Goal: Task Accomplishment & Management: Use online tool/utility

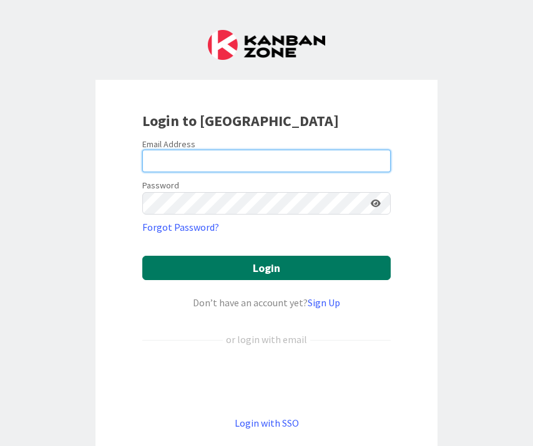
type input "[PERSON_NAME][EMAIL_ADDRESS][PERSON_NAME][DOMAIN_NAME]"
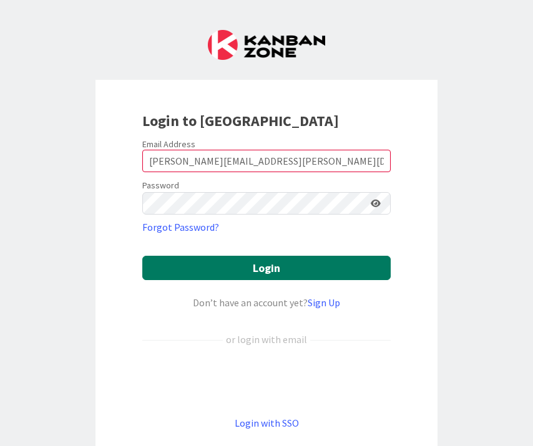
click at [269, 270] on button "Login" at bounding box center [266, 268] width 248 height 24
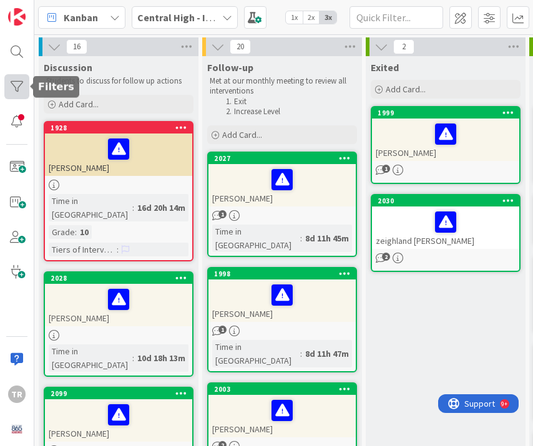
click at [13, 82] on div at bounding box center [16, 86] width 25 height 25
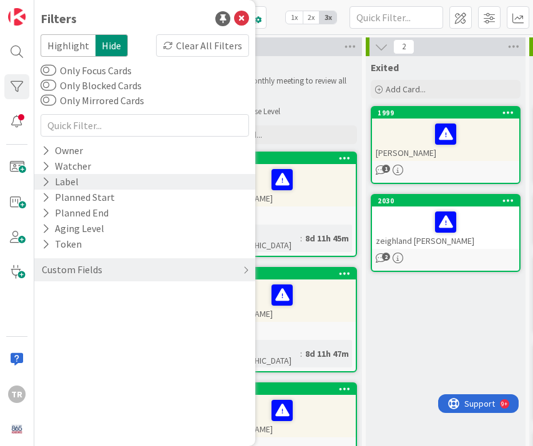
click at [76, 182] on div "Label" at bounding box center [60, 182] width 39 height 16
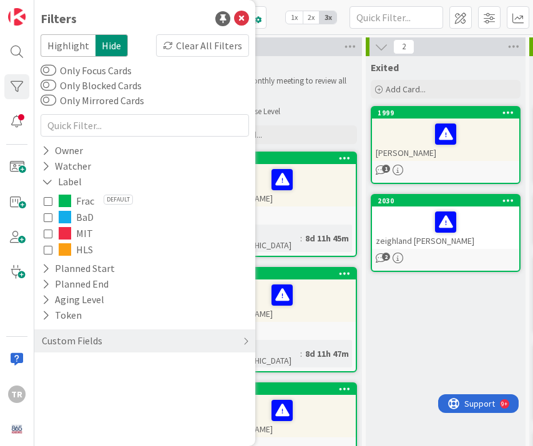
click at [81, 200] on span "Frac" at bounding box center [85, 201] width 18 height 16
click at [337, 112] on li "Increase Level" at bounding box center [288, 112] width 133 height 10
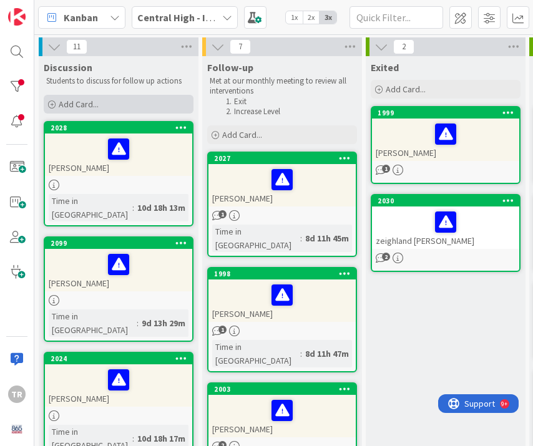
click at [87, 107] on span "Add Card..." at bounding box center [79, 104] width 40 height 11
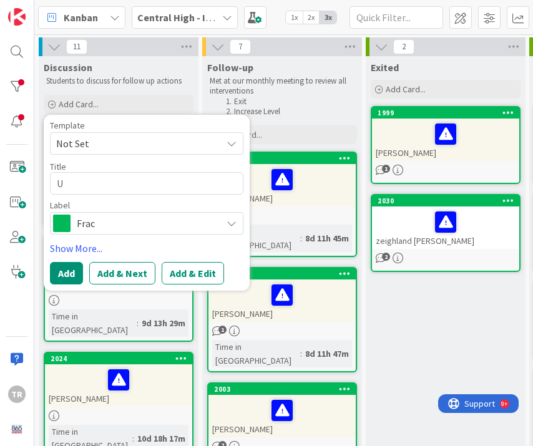
type textarea "x"
type textarea "U"
type textarea "x"
type textarea "Uri"
type textarea "x"
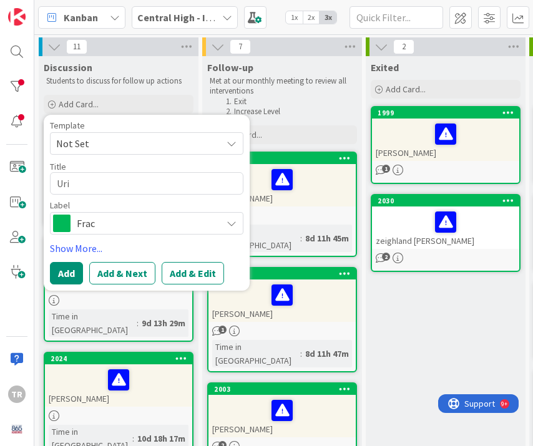
type textarea "Urij"
type textarea "x"
type textarea "Urija"
type textarea "x"
type textarea "Urijah"
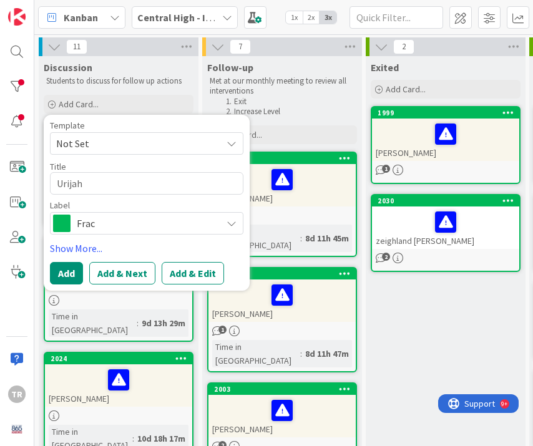
type textarea "x"
type textarea "Urijah"
type textarea "x"
type textarea "[PERSON_NAME]"
type textarea "x"
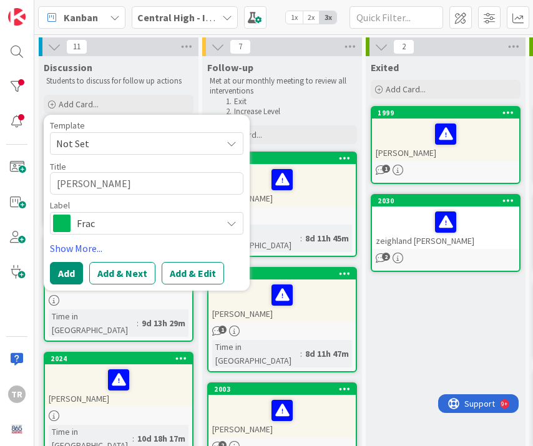
type textarea "[PERSON_NAME]"
type textarea "x"
type textarea "[PERSON_NAME]"
type textarea "x"
type textarea "[PERSON_NAME]"
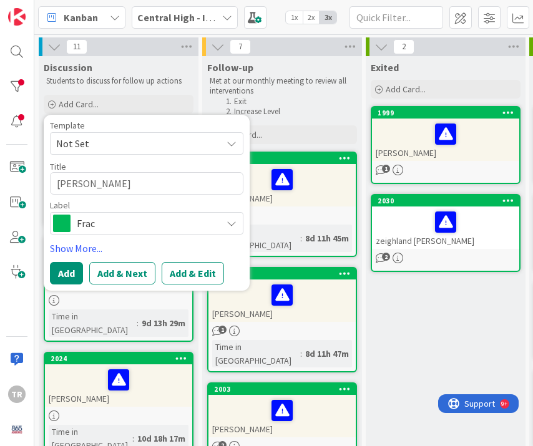
type textarea "x"
type textarea "[PERSON_NAME]"
type textarea "x"
type textarea "[PERSON_NAME]"
type textarea "x"
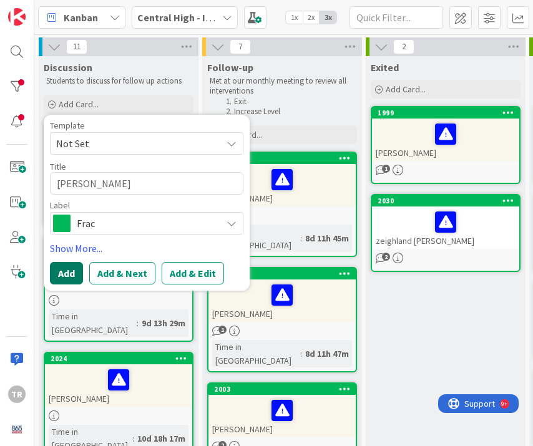
type textarea "[PERSON_NAME]"
click at [60, 273] on button "Add" at bounding box center [66, 273] width 33 height 22
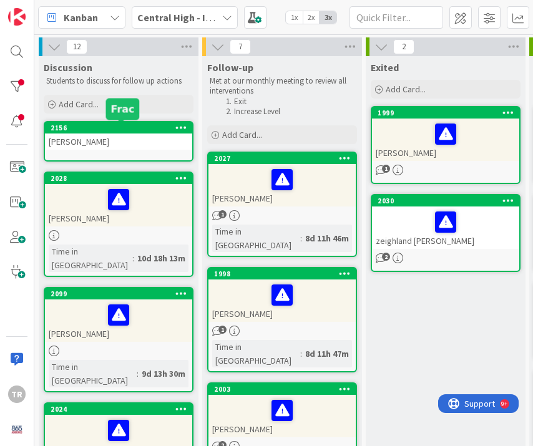
click at [107, 140] on div "[PERSON_NAME]" at bounding box center [118, 142] width 147 height 16
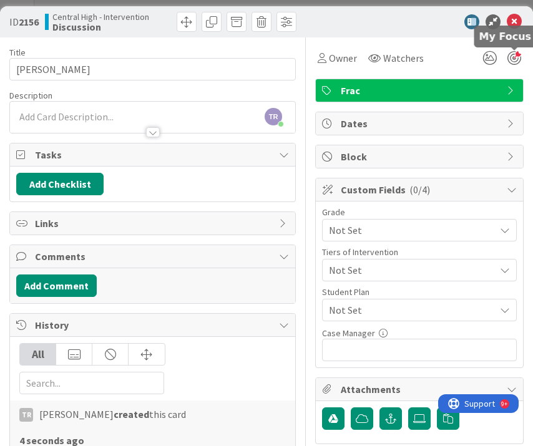
click at [516, 59] on div at bounding box center [515, 58] width 14 height 14
click at [479, 61] on icon at bounding box center [490, 58] width 22 height 22
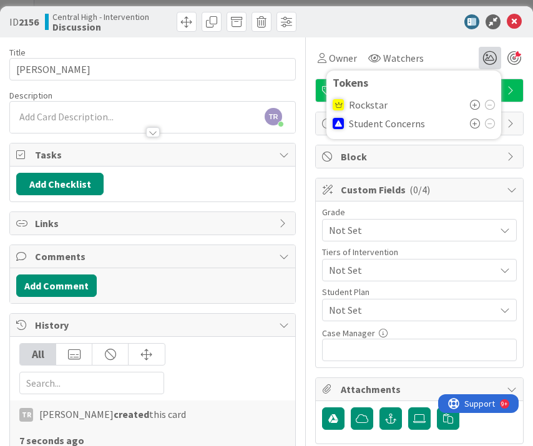
click at [475, 122] on icon at bounding box center [475, 124] width 10 height 10
click at [122, 109] on div "TR [PERSON_NAME] just joined" at bounding box center [152, 117] width 285 height 31
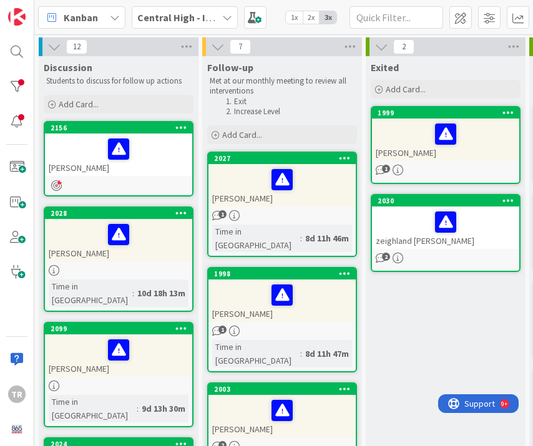
click at [127, 164] on div "[PERSON_NAME]" at bounding box center [118, 155] width 147 height 42
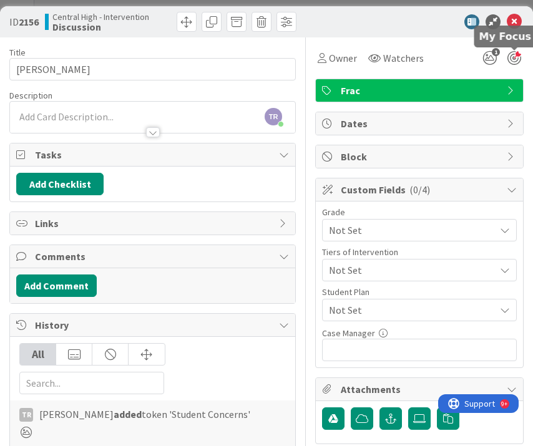
click at [512, 56] on div at bounding box center [515, 58] width 14 height 14
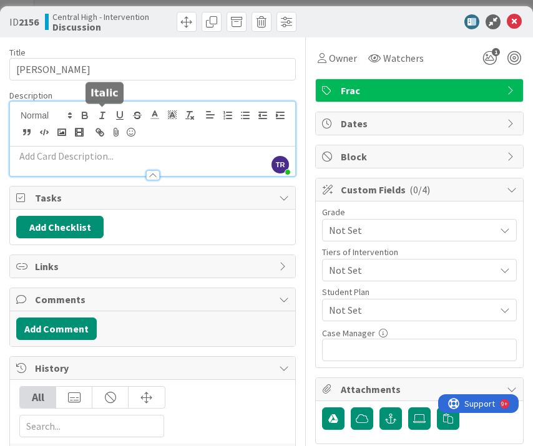
click at [101, 117] on div "TR [PERSON_NAME] just joined" at bounding box center [152, 139] width 285 height 74
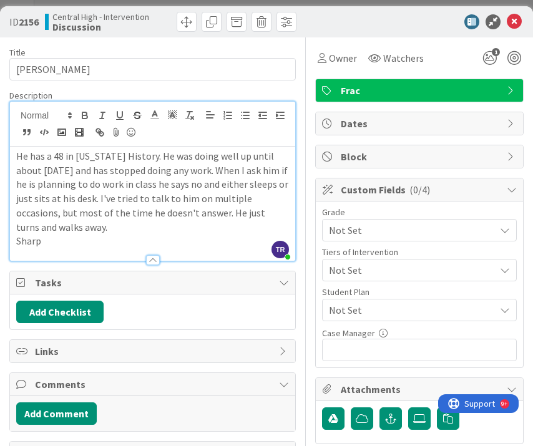
click at [17, 242] on p "Sharp" at bounding box center [152, 241] width 273 height 14
click at [511, 19] on icon at bounding box center [514, 21] width 15 height 15
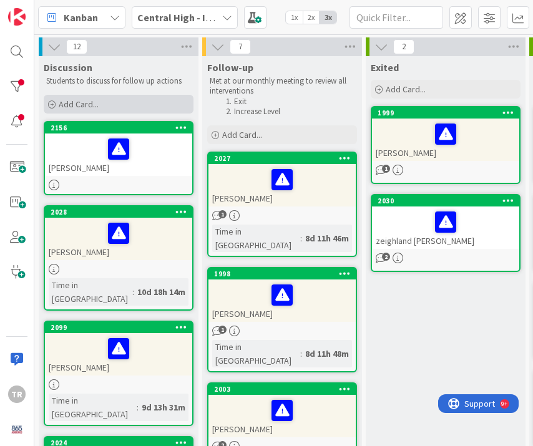
click at [128, 102] on div "Add Card..." at bounding box center [119, 104] width 150 height 19
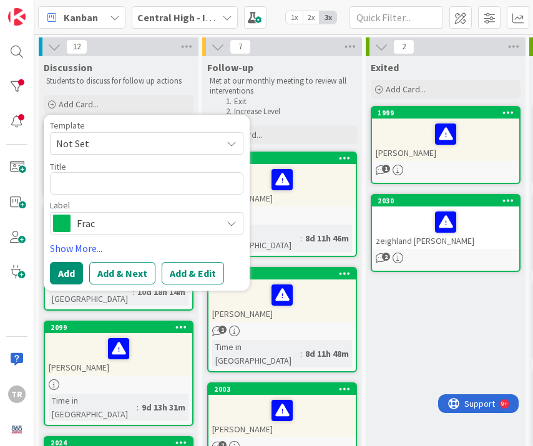
click at [273, 29] on div "Kanban Central High - Intervention 1x 2x 3x" at bounding box center [283, 17] width 499 height 34
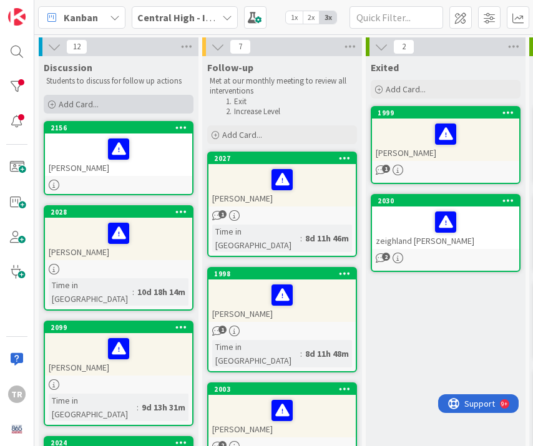
click at [87, 109] on span "Add Card..." at bounding box center [79, 104] width 40 height 11
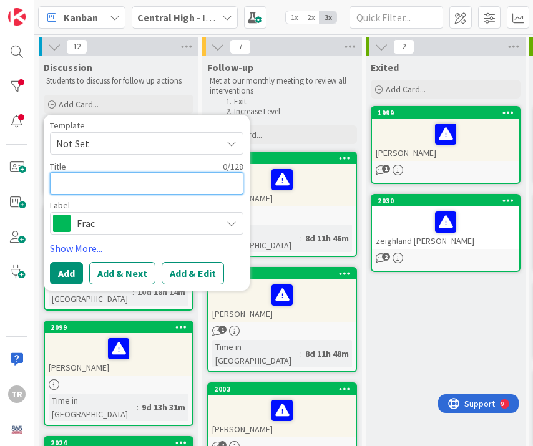
type textarea "x"
type textarea "C"
type textarea "x"
type textarea "Ca"
type textarea "x"
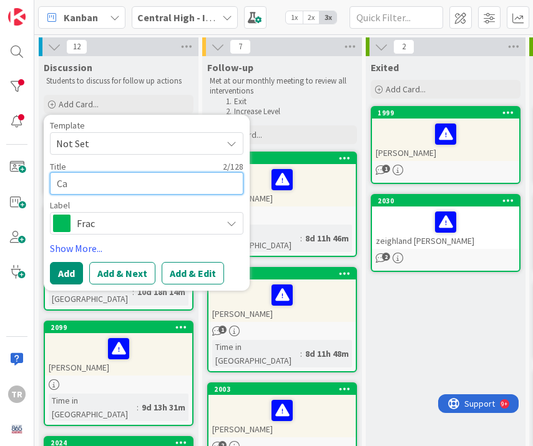
type textarea "Cam"
type textarea "x"
type textarea "Came"
type textarea "x"
type textarea "Camer"
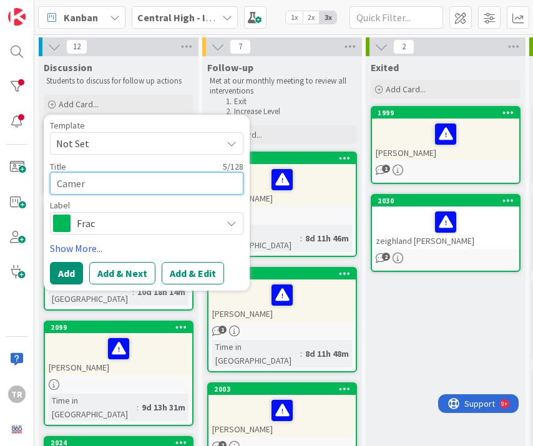
type textarea "x"
type textarea "Camero"
type textarea "x"
type textarea "[PERSON_NAME]"
type textarea "x"
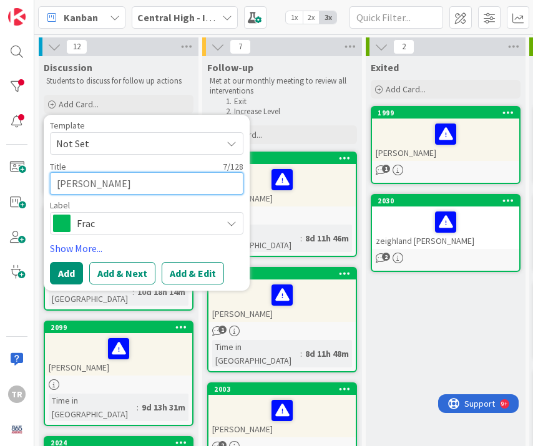
type textarea "[PERSON_NAME]"
type textarea "x"
type textarea "[PERSON_NAME]"
type textarea "x"
type textarea "[PERSON_NAME]"
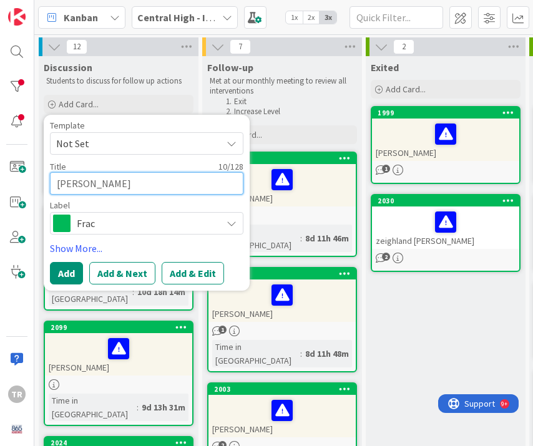
type textarea "x"
type textarea "[PERSON_NAME]"
type textarea "x"
type textarea "[PERSON_NAME]"
type textarea "x"
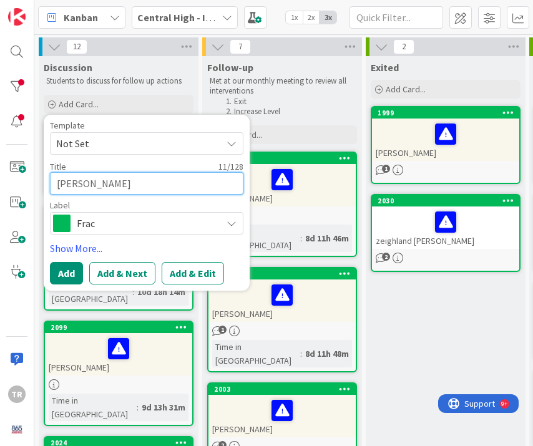
type textarea "[PERSON_NAME]"
type textarea "x"
type textarea "[PERSON_NAME]"
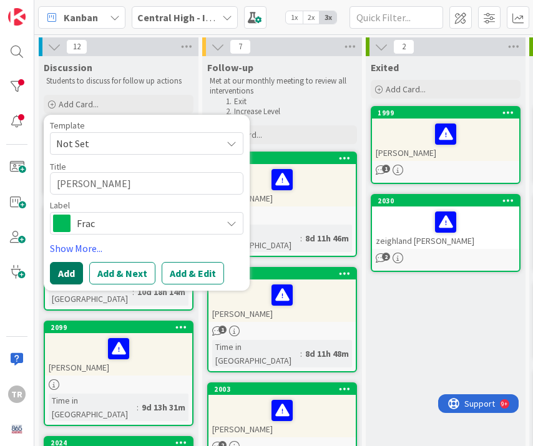
click at [69, 280] on button "Add" at bounding box center [66, 273] width 33 height 22
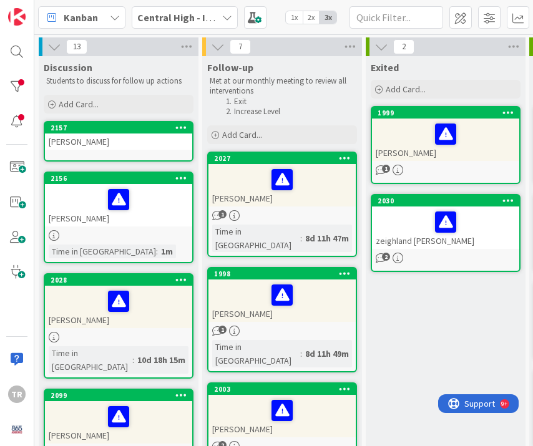
click at [97, 138] on div "[PERSON_NAME]" at bounding box center [118, 142] width 147 height 16
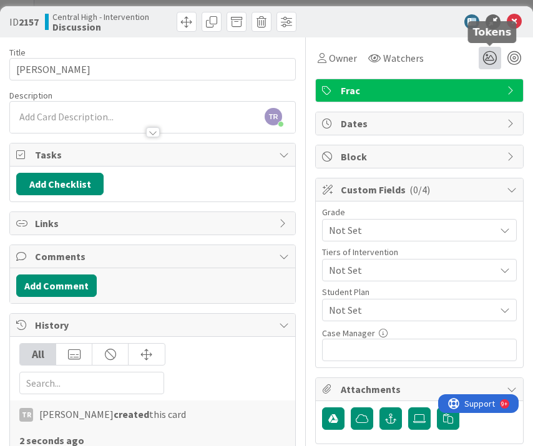
click at [486, 62] on icon at bounding box center [490, 58] width 22 height 22
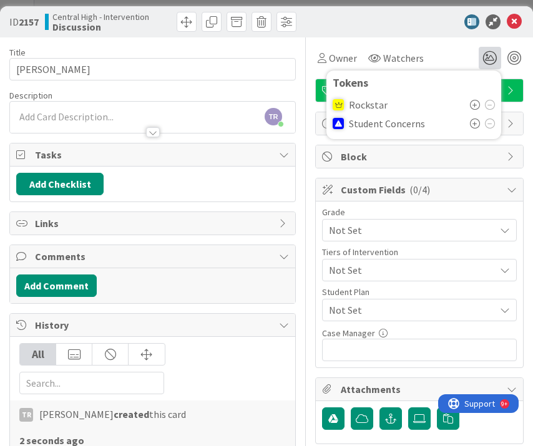
click at [475, 123] on icon at bounding box center [475, 124] width 10 height 10
click at [109, 122] on div at bounding box center [152, 126] width 285 height 13
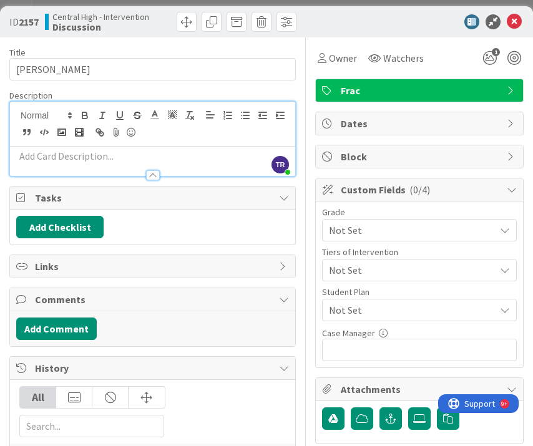
click at [121, 159] on p at bounding box center [152, 156] width 273 height 14
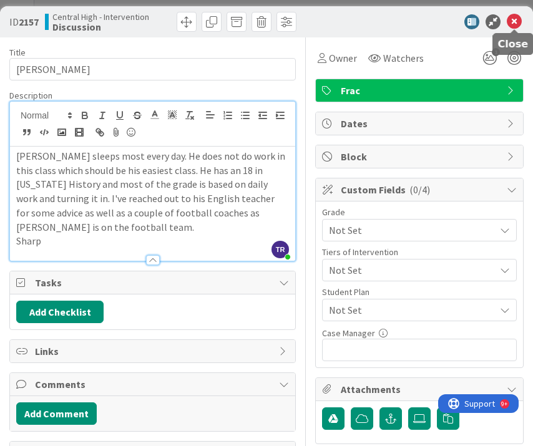
click at [518, 22] on icon at bounding box center [514, 21] width 15 height 15
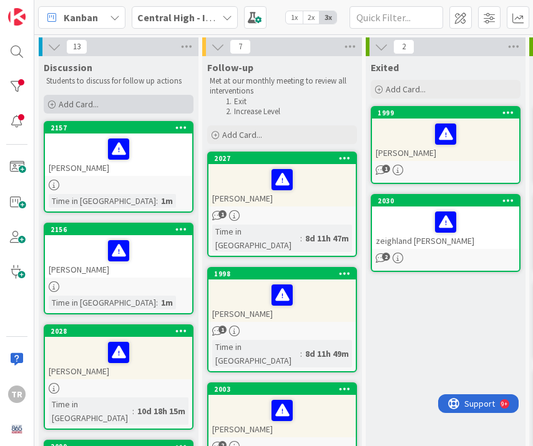
click at [97, 102] on span "Add Card..." at bounding box center [79, 104] width 40 height 11
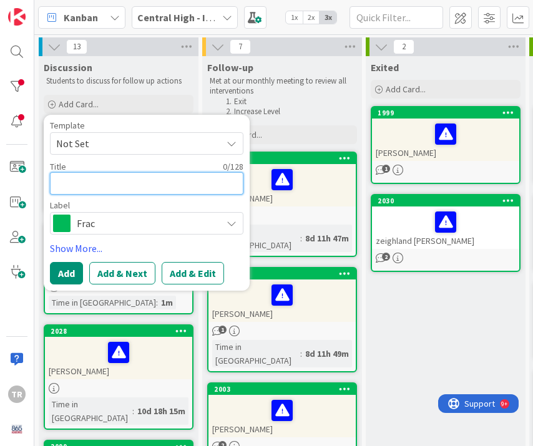
type textarea "x"
type textarea "D"
type textarea "x"
type textarea "De"
type textarea "x"
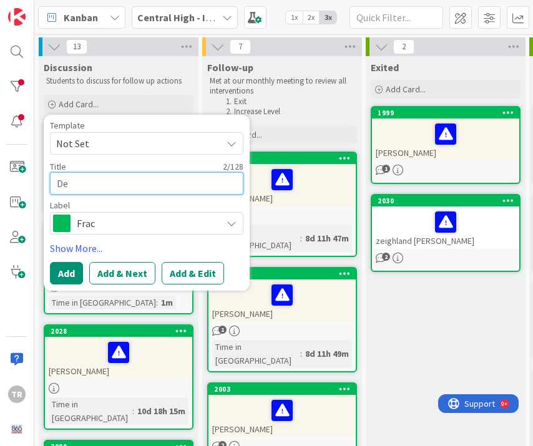
type textarea "Dem"
type textarea "x"
type textarea "Demi"
type textarea "x"
type textarea "Demi"
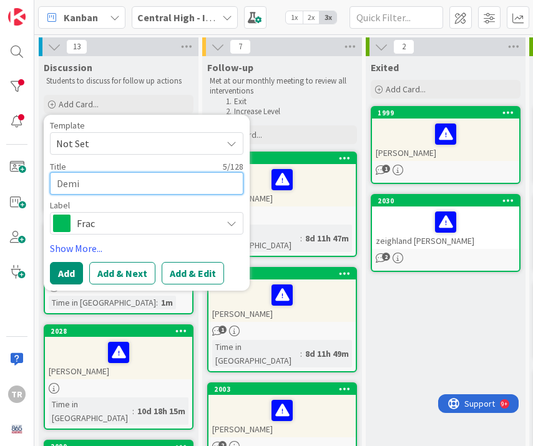
type textarea "x"
type textarea "[PERSON_NAME]"
type textarea "x"
type textarea "Demi Co"
type textarea "x"
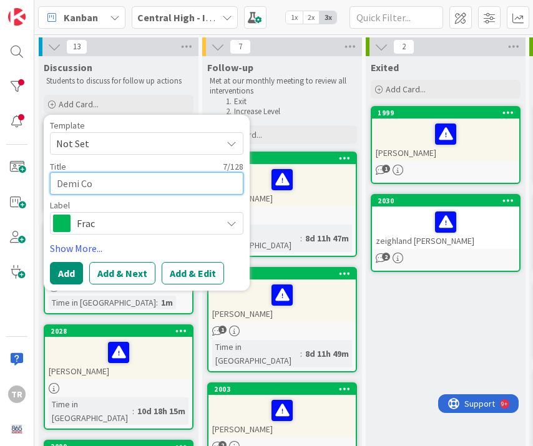
type textarea "[PERSON_NAME]"
type textarea "x"
type textarea "[PERSON_NAME]"
type textarea "x"
type textarea "[PERSON_NAME]"
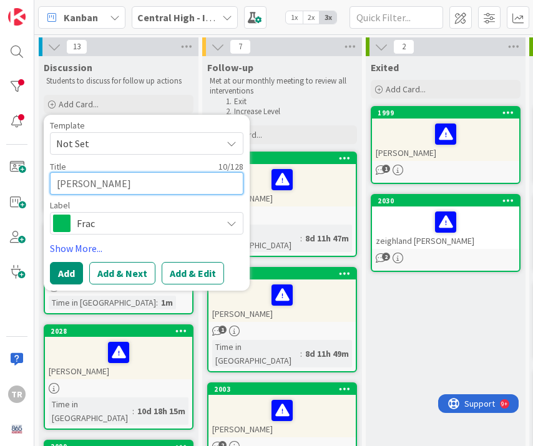
type textarea "x"
type textarea "[PERSON_NAME]"
type textarea "x"
type textarea "[PERSON_NAME]"
type textarea "x"
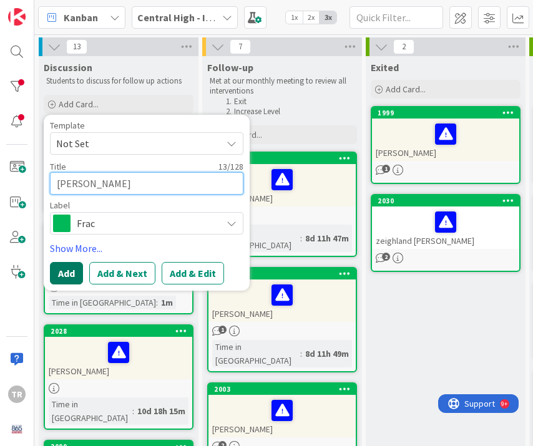
type textarea "[PERSON_NAME]"
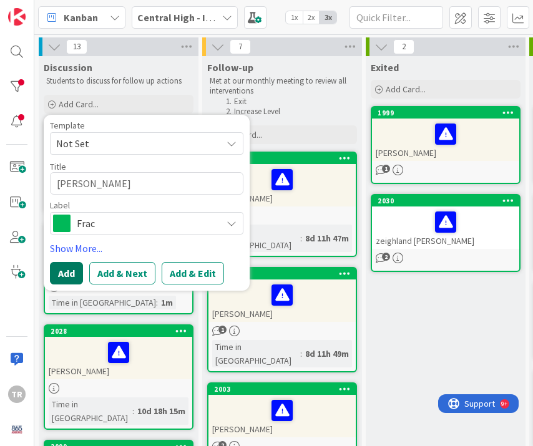
click at [69, 275] on button "Add" at bounding box center [66, 273] width 33 height 22
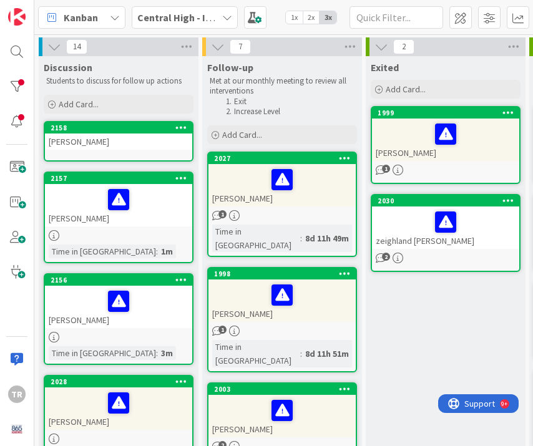
click at [106, 144] on div "[PERSON_NAME]" at bounding box center [118, 142] width 147 height 16
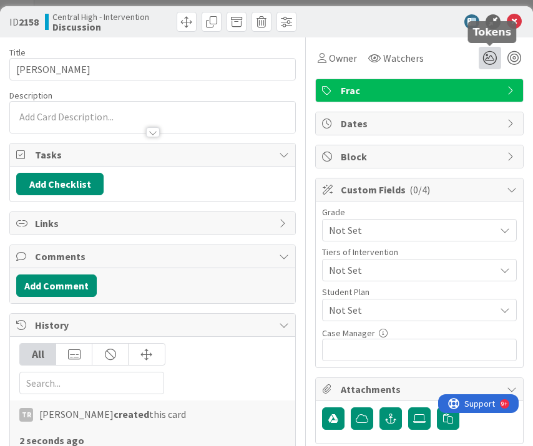
click at [489, 56] on icon at bounding box center [490, 58] width 22 height 22
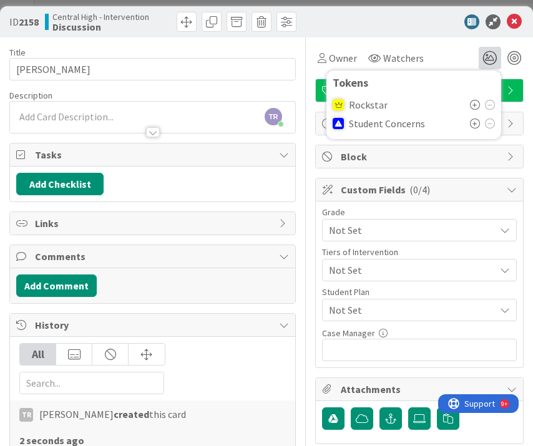
click at [476, 127] on icon at bounding box center [475, 124] width 10 height 10
click at [62, 114] on div "TR [PERSON_NAME] just joined" at bounding box center [152, 117] width 285 height 31
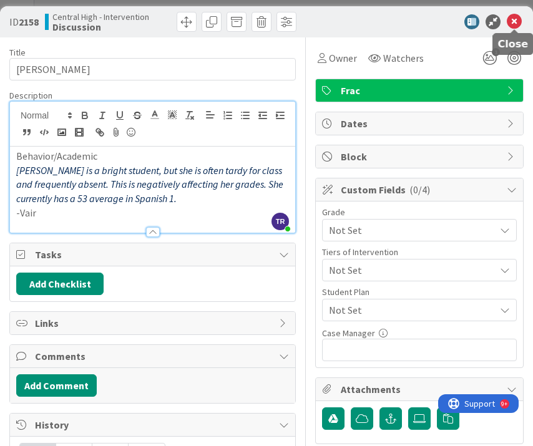
click at [515, 26] on icon at bounding box center [514, 21] width 15 height 15
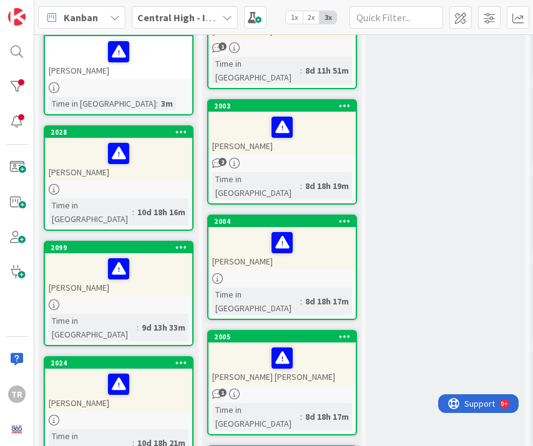
scroll to position [287, 0]
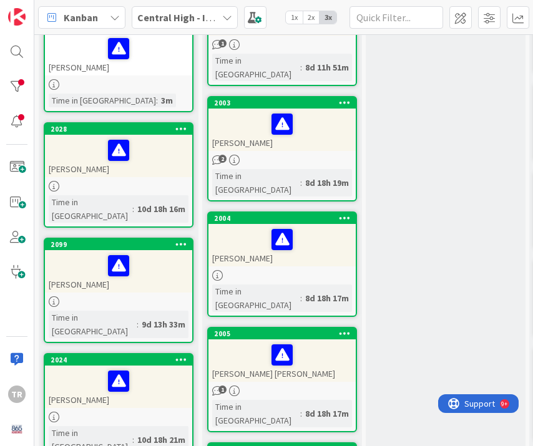
click at [168, 280] on link "2099 [PERSON_NAME] Time in [GEOGRAPHIC_DATA] : 9d 13h 33m" at bounding box center [119, 291] width 150 height 106
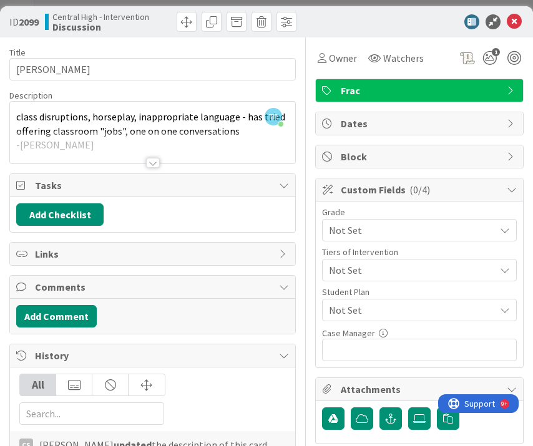
click at [235, 133] on div at bounding box center [152, 148] width 285 height 32
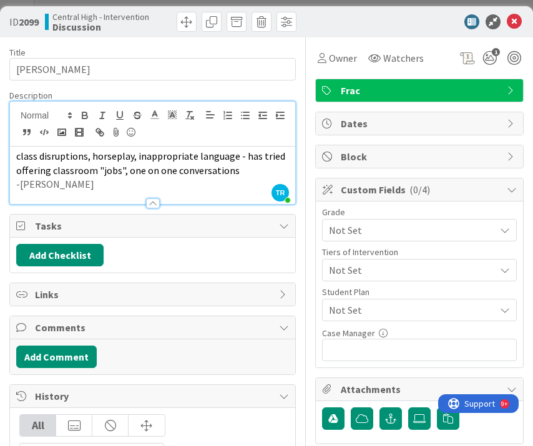
click at [97, 184] on p "-[PERSON_NAME]" at bounding box center [152, 184] width 273 height 14
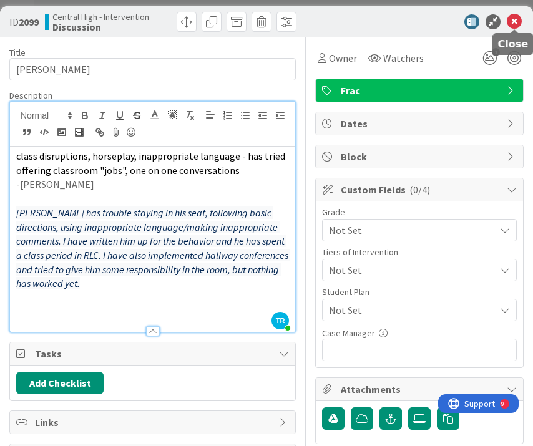
click at [514, 23] on icon at bounding box center [514, 21] width 15 height 15
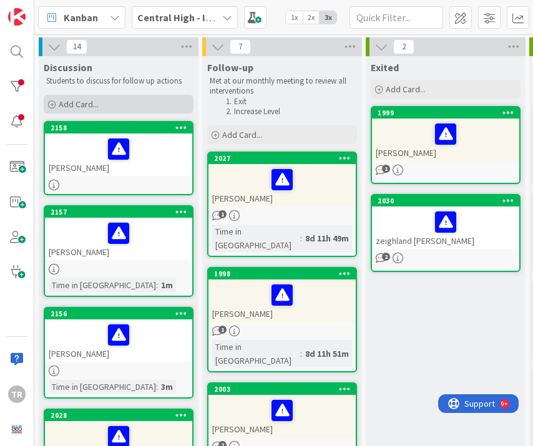
click at [116, 102] on div "Add Card..." at bounding box center [119, 104] width 150 height 19
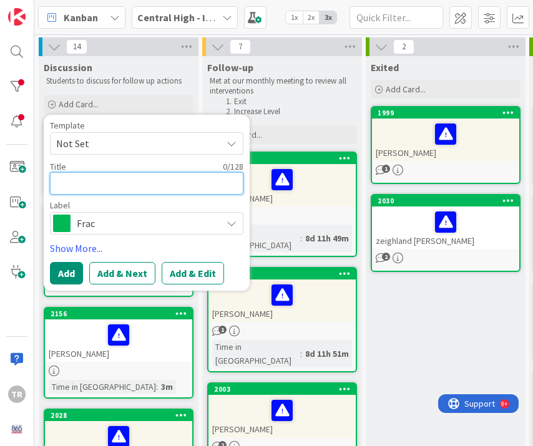
type textarea "x"
type textarea "N"
type textarea "x"
type textarea "No"
type textarea "x"
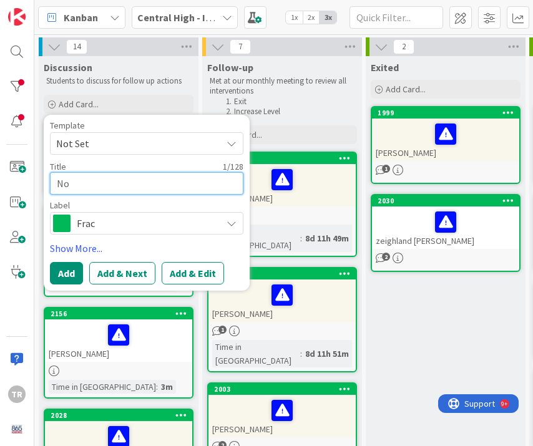
type textarea "Noa"
type textarea "x"
type textarea "[PERSON_NAME]"
type textarea "x"
type textarea "[PERSON_NAME]"
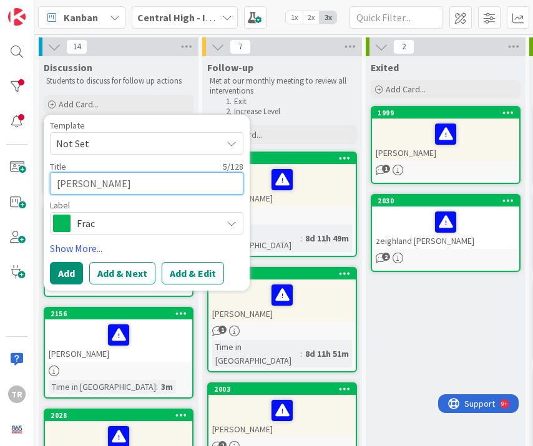
type textarea "x"
type textarea "[PERSON_NAME]"
type textarea "x"
type textarea "[PERSON_NAME]"
type textarea "x"
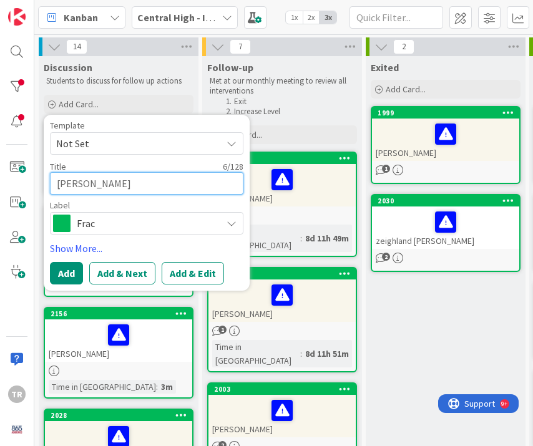
type textarea "[PERSON_NAME]"
type textarea "x"
type textarea "[PERSON_NAME]"
type textarea "x"
type textarea "[PERSON_NAME]"
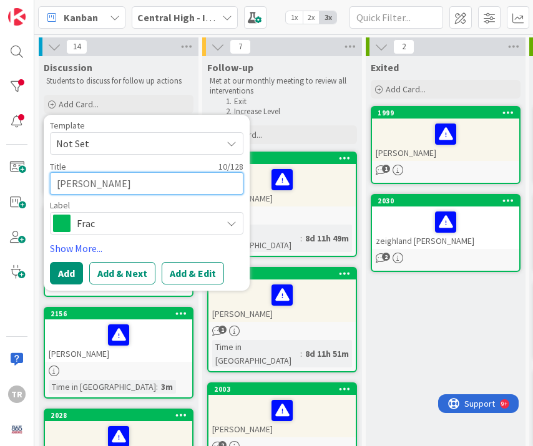
type textarea "x"
type textarea "[PERSON_NAME]"
type textarea "x"
type textarea "[PERSON_NAME]"
type textarea "x"
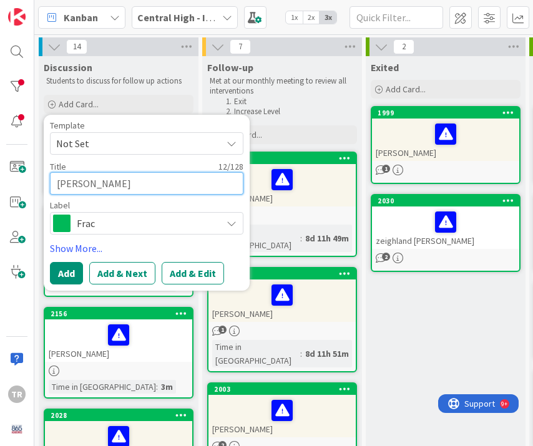
type textarea "[PERSON_NAME]"
type textarea "x"
type textarea "[PERSON_NAME]"
type textarea "x"
type textarea "[PERSON_NAME] [PERSON_NAME]"
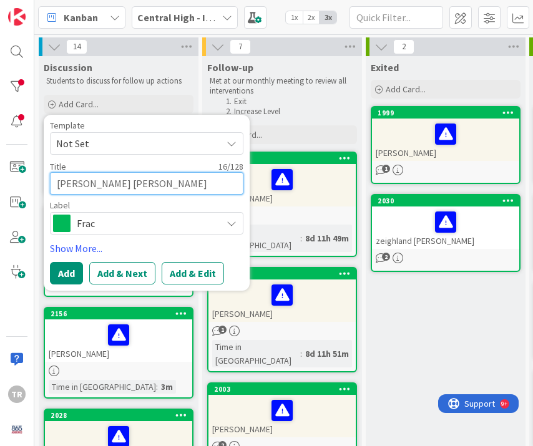
type textarea "x"
type textarea "[PERSON_NAME] [PERSON_NAME]"
type textarea "x"
type textarea "[PERSON_NAME] [PERSON_NAME]"
type textarea "x"
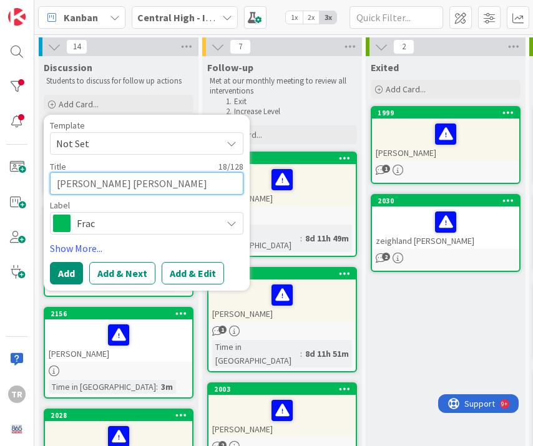
type textarea "[PERSON_NAME] [PERSON_NAME]"
type textarea "x"
type textarea "[PERSON_NAME]"
type textarea "x"
type textarea "[PERSON_NAME] [PERSON_NAME]"
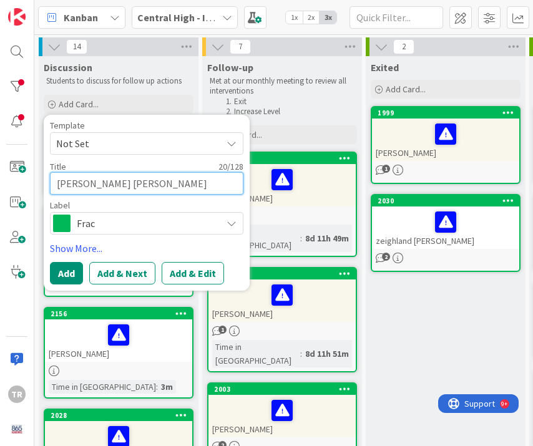
type textarea "x"
type textarea "[PERSON_NAME]"
type textarea "x"
type textarea "[PERSON_NAME]"
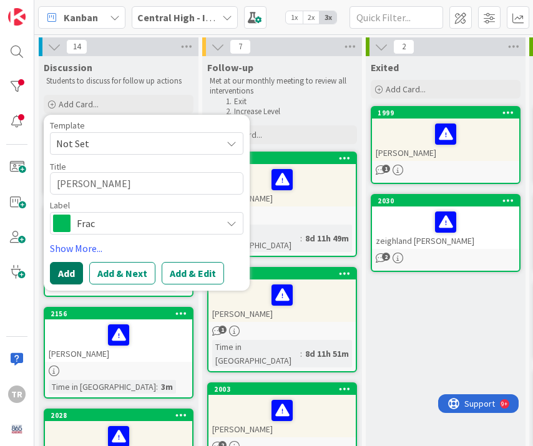
click at [64, 274] on button "Add" at bounding box center [66, 273] width 33 height 22
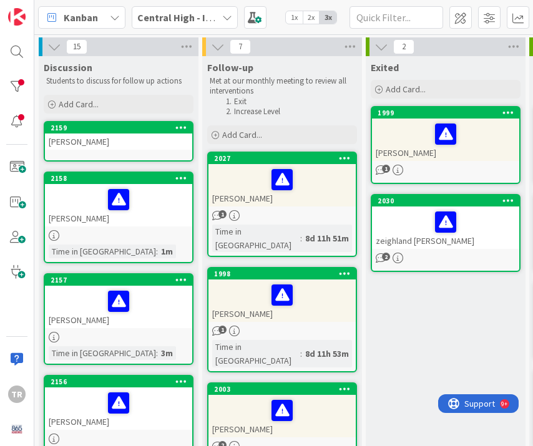
scroll to position [2, 0]
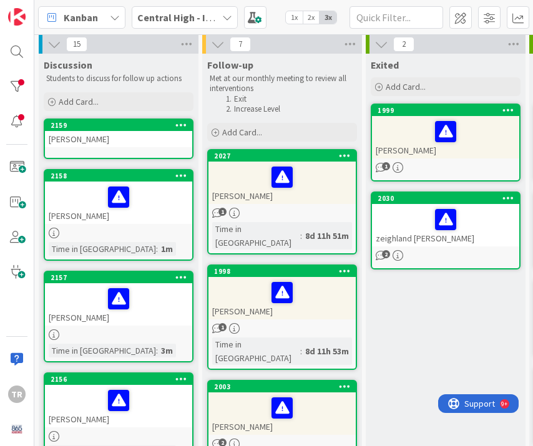
click at [96, 155] on link "2159 [PERSON_NAME]" at bounding box center [119, 139] width 150 height 41
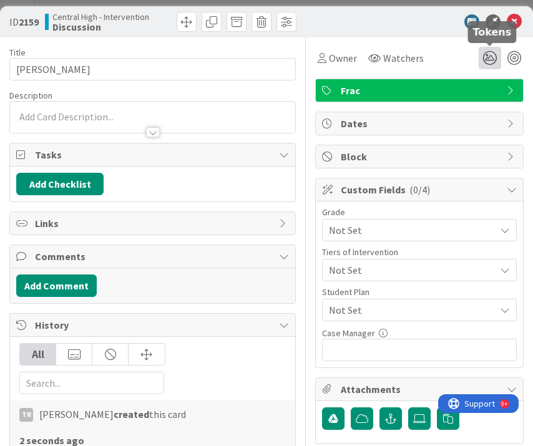
click at [493, 56] on icon at bounding box center [490, 58] width 22 height 22
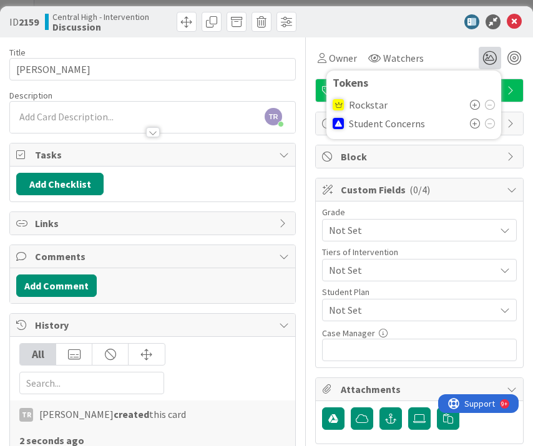
click at [474, 104] on icon at bounding box center [475, 105] width 10 height 10
click at [77, 119] on div "Description TR [PERSON_NAME] just joined" at bounding box center [152, 112] width 287 height 44
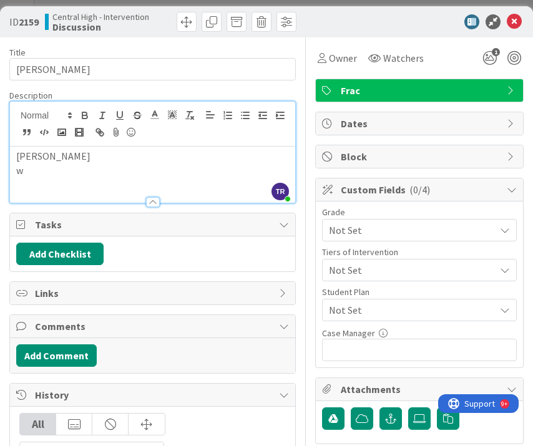
click at [92, 172] on p "w" at bounding box center [152, 171] width 273 height 14
click at [91, 160] on p "[PERSON_NAME]" at bounding box center [152, 156] width 273 height 14
click at [58, 172] on p "w" at bounding box center [152, 171] width 273 height 14
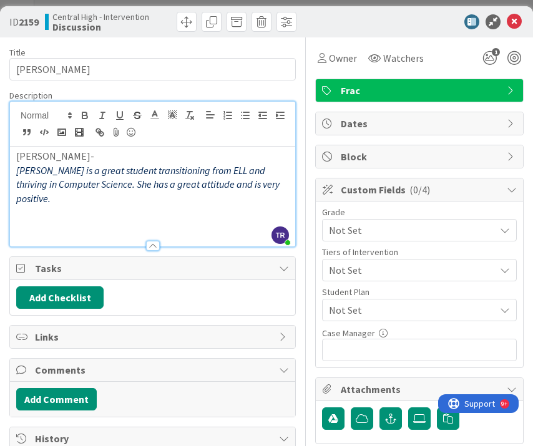
scroll to position [1, 0]
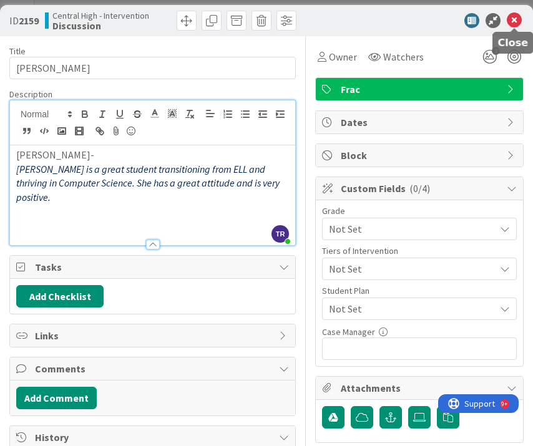
click at [515, 21] on icon at bounding box center [514, 20] width 15 height 15
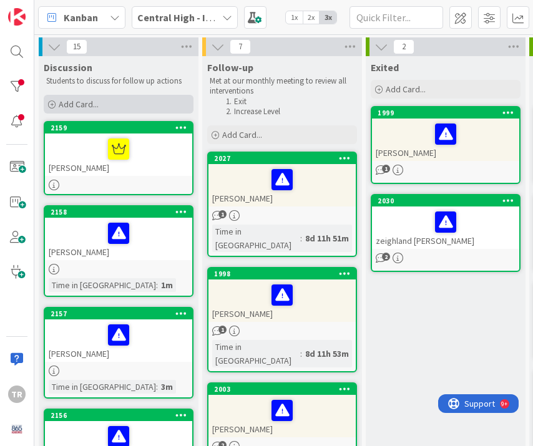
click at [126, 104] on div "Add Card..." at bounding box center [119, 104] width 150 height 19
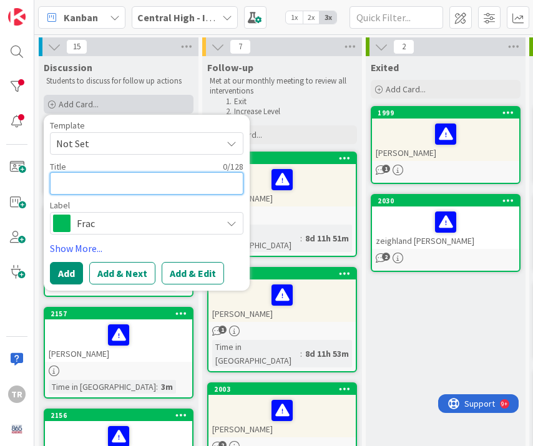
type textarea "x"
type textarea "C"
type textarea "x"
type textarea "Ca"
type textarea "x"
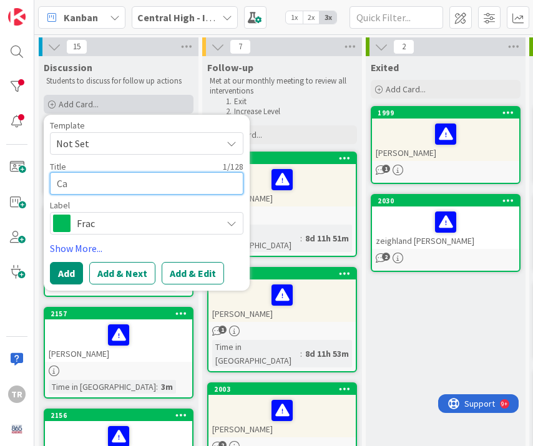
type textarea "Car"
type textarea "x"
type textarea "Cart"
type textarea "x"
type textarea "Carte"
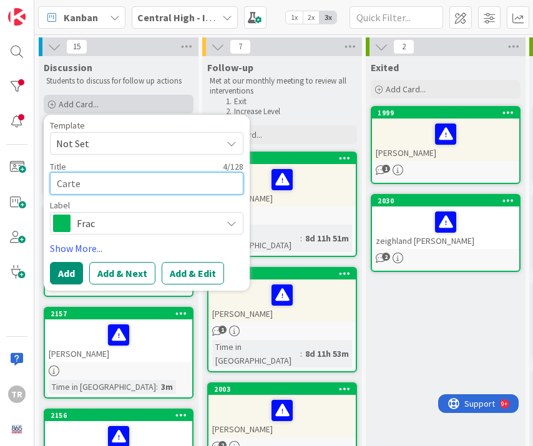
type textarea "x"
type textarea "[PERSON_NAME]"
type textarea "x"
type textarea "[PERSON_NAME]"
type textarea "x"
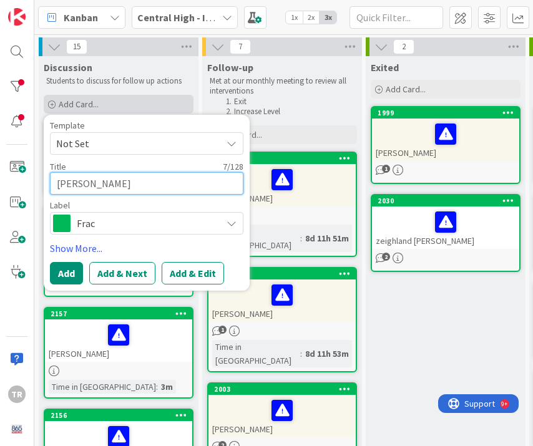
type textarea "[PERSON_NAME]"
type textarea "x"
type textarea "[PERSON_NAME]"
type textarea "x"
type textarea "[PERSON_NAME]"
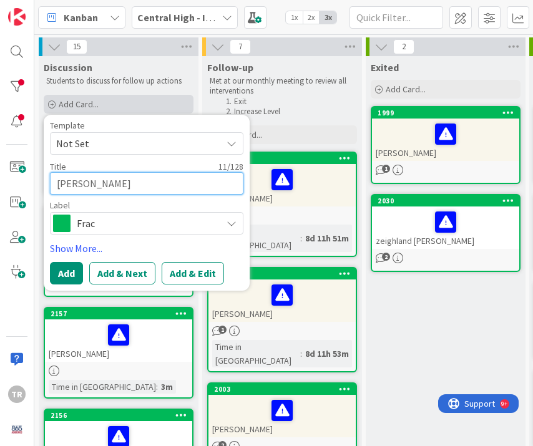
type textarea "x"
type textarea "[PERSON_NAME] Teitje"
type textarea "x"
type textarea "[PERSON_NAME]"
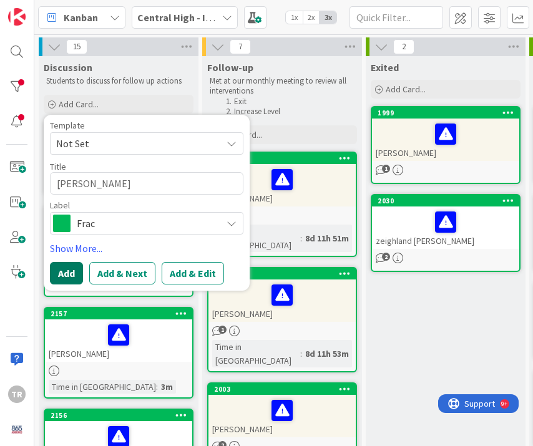
click at [72, 268] on button "Add" at bounding box center [66, 273] width 33 height 22
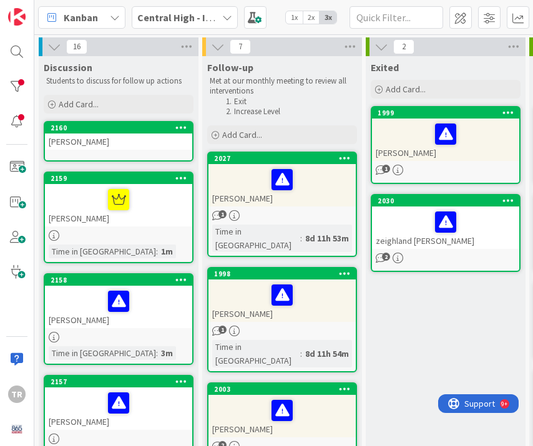
click at [100, 145] on div "[PERSON_NAME]" at bounding box center [118, 142] width 147 height 16
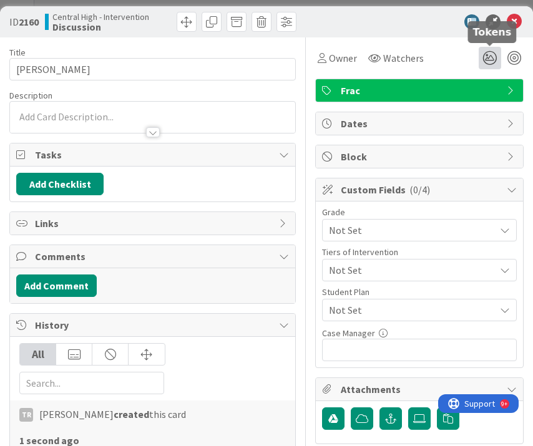
click at [489, 61] on icon at bounding box center [490, 58] width 22 height 22
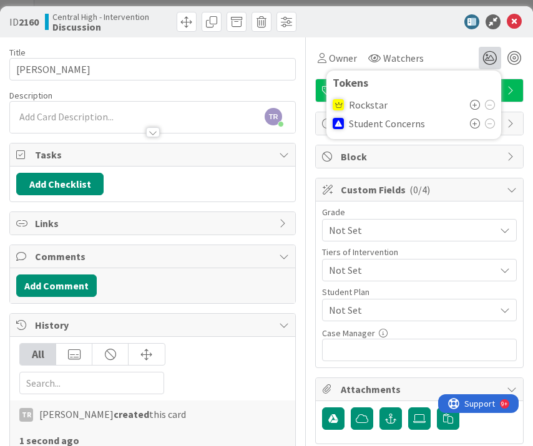
click at [474, 127] on icon at bounding box center [475, 124] width 10 height 10
click at [492, 127] on icon at bounding box center [490, 126] width 10 height 10
click at [474, 102] on icon at bounding box center [475, 105] width 10 height 10
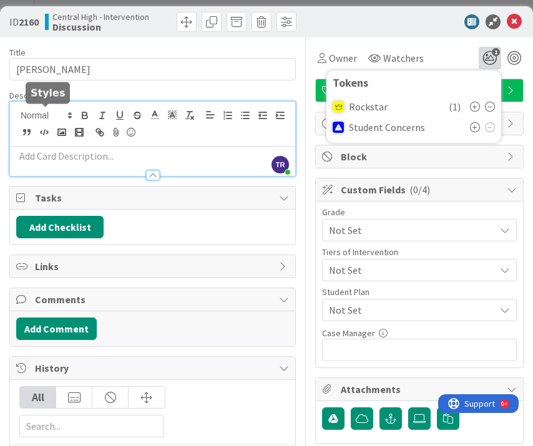
click at [58, 115] on div "TR [PERSON_NAME] just joined" at bounding box center [152, 139] width 285 height 74
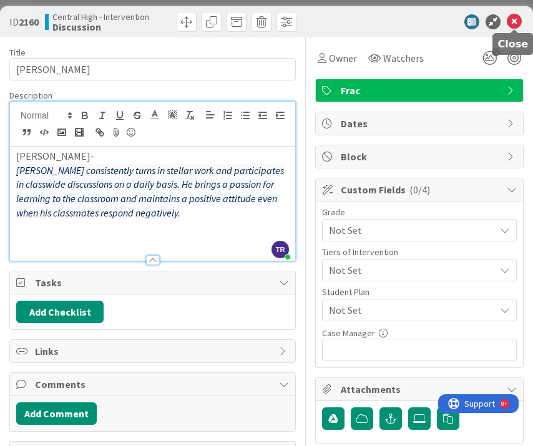
click at [516, 24] on icon at bounding box center [514, 21] width 15 height 15
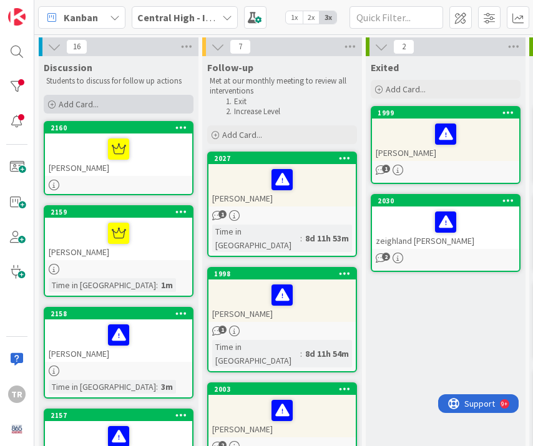
click at [122, 97] on div "Add Card..." at bounding box center [119, 104] width 150 height 19
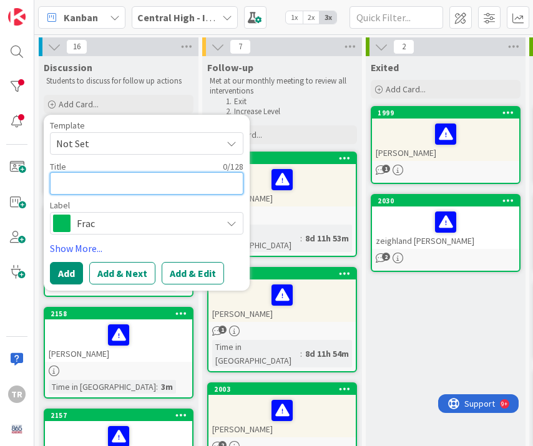
type textarea "x"
type textarea "J"
type textarea "x"
type textarea "[PERSON_NAME]"
type textarea "x"
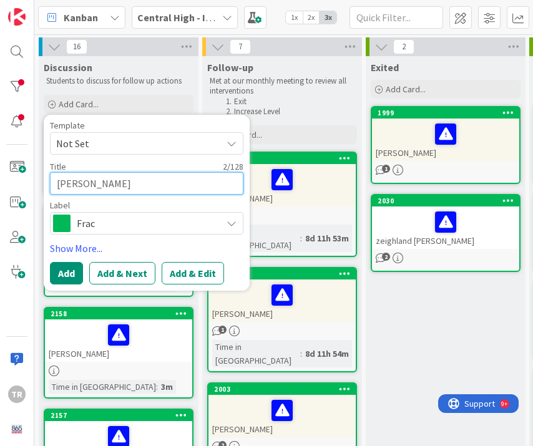
type textarea "[PERSON_NAME]"
type textarea "x"
type textarea "Jayd"
type textarea "x"
type textarea "Jayde"
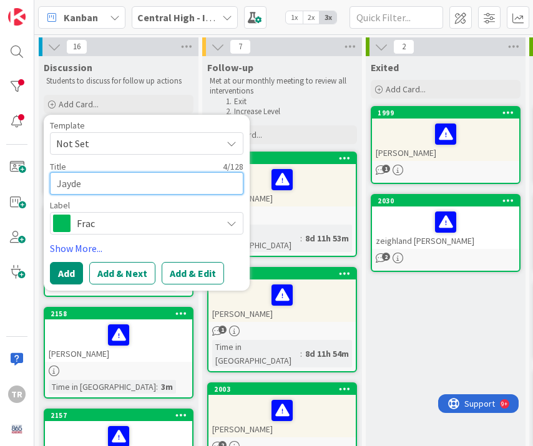
type textarea "x"
type textarea "Jayden"
type textarea "x"
type textarea "Jayden"
type textarea "x"
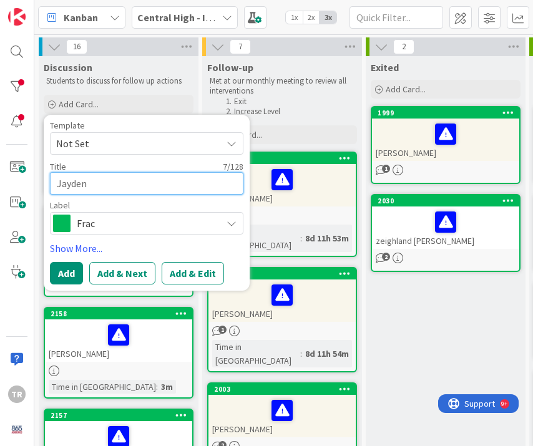
type textarea "[PERSON_NAME]"
type textarea "x"
type textarea "Jayden Up"
type textarea "x"
type textarea "Jayden Ups"
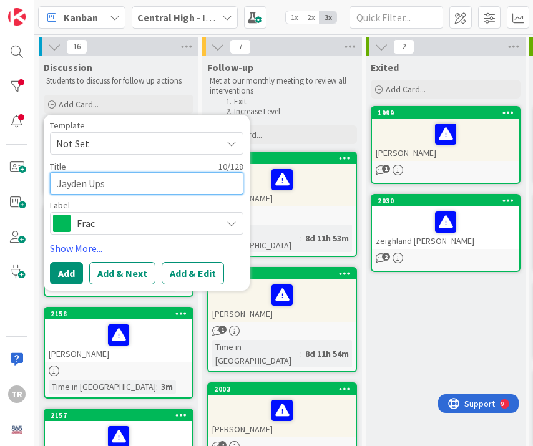
type textarea "x"
type textarea "[PERSON_NAME]"
type textarea "x"
type textarea "[PERSON_NAME]"
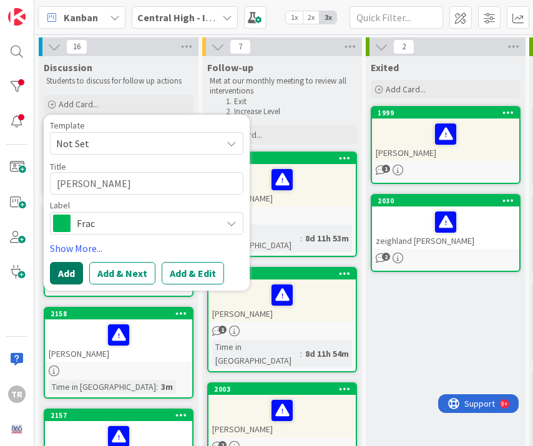
click at [74, 273] on button "Add" at bounding box center [66, 273] width 33 height 22
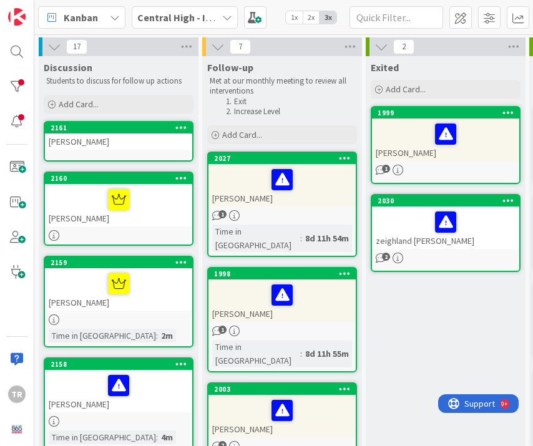
click at [139, 145] on div "[PERSON_NAME]" at bounding box center [118, 142] width 147 height 16
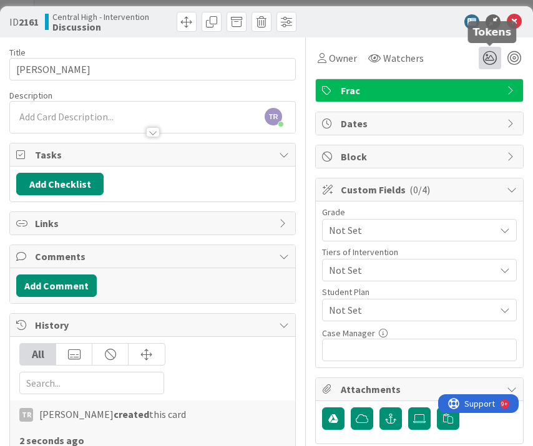
click at [493, 62] on icon at bounding box center [490, 58] width 22 height 22
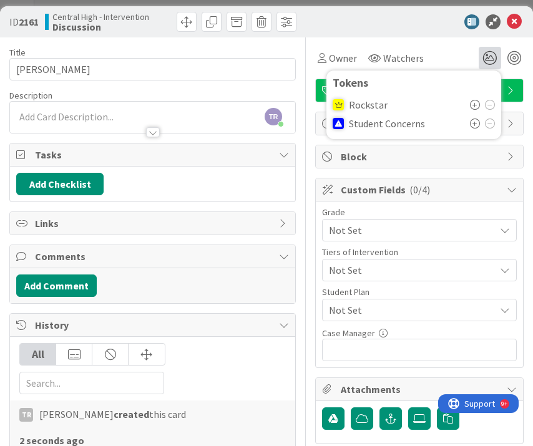
click at [473, 122] on icon at bounding box center [475, 124] width 10 height 10
click at [101, 113] on div "TR [PERSON_NAME] just joined" at bounding box center [152, 117] width 285 height 31
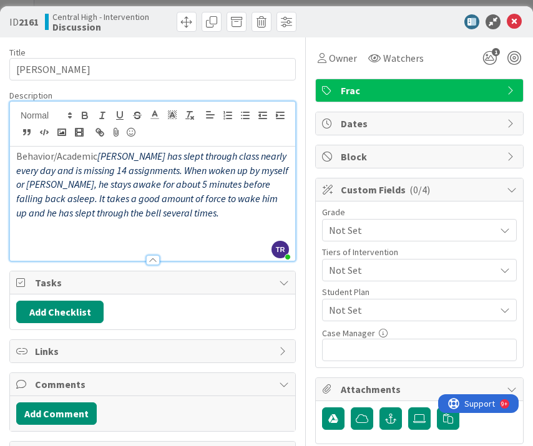
click at [97, 153] on p "Behavior/Academic [PERSON_NAME] has slept through class nearly every day and is…" at bounding box center [152, 184] width 273 height 71
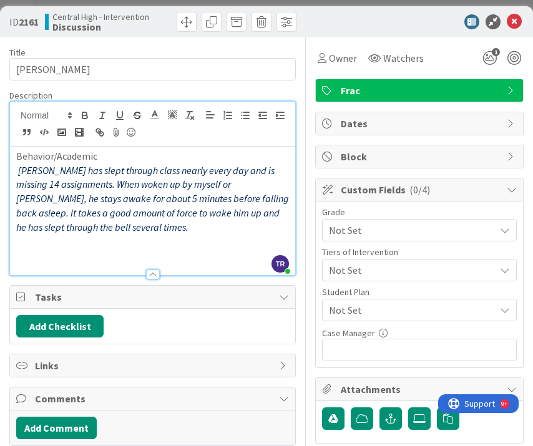
click at [104, 232] on p "[PERSON_NAME] has slept through class nearly every day and is missing 14 assign…" at bounding box center [152, 199] width 273 height 71
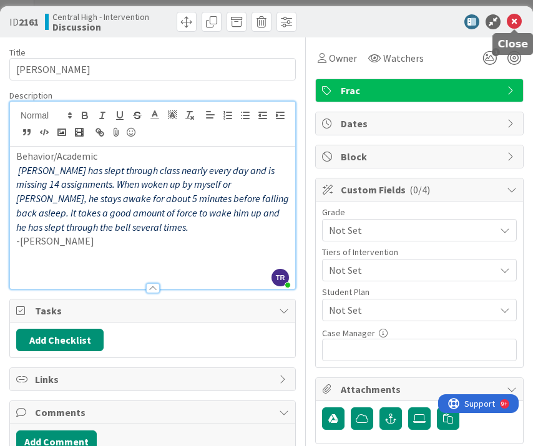
click at [513, 18] on icon at bounding box center [514, 21] width 15 height 15
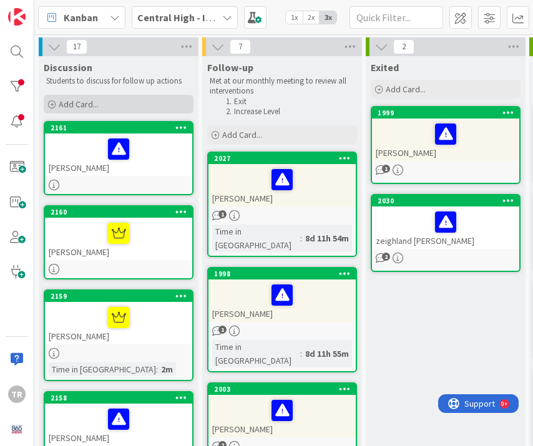
click at [111, 102] on div "Add Card..." at bounding box center [119, 104] width 150 height 19
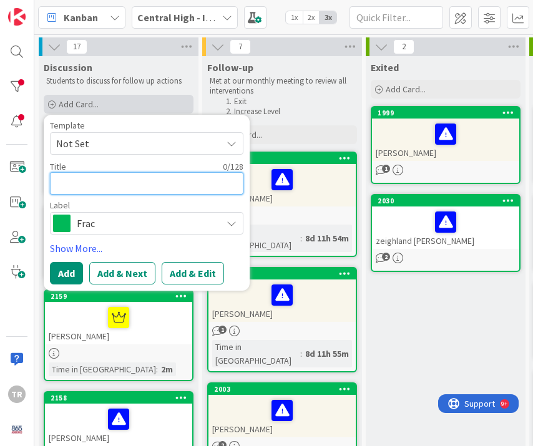
type textarea "x"
type textarea "I"
type textarea "x"
type textarea "Is"
type textarea "x"
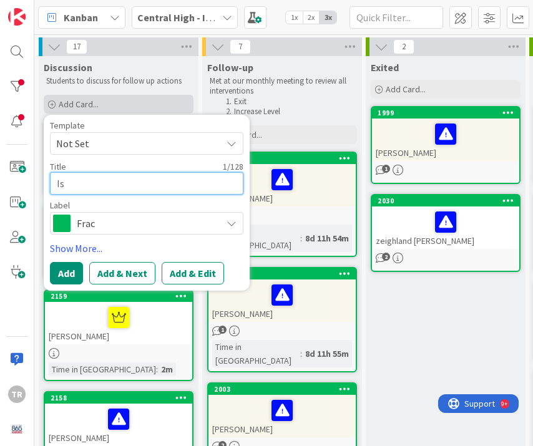
type textarea "Isa"
type textarea "x"
type textarea "Isab"
type textarea "x"
type textarea "Isabe"
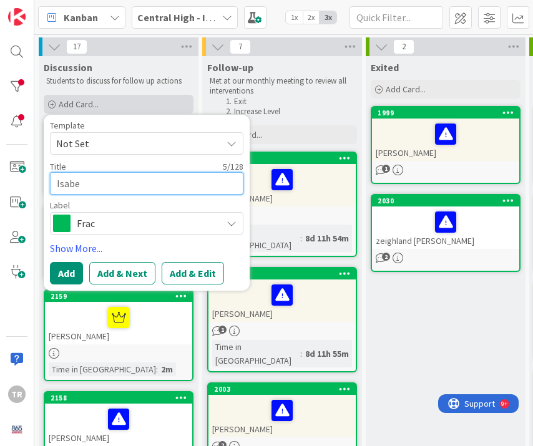
type textarea "x"
type textarea "[PERSON_NAME]"
type textarea "x"
type textarea "Isabell"
type textarea "x"
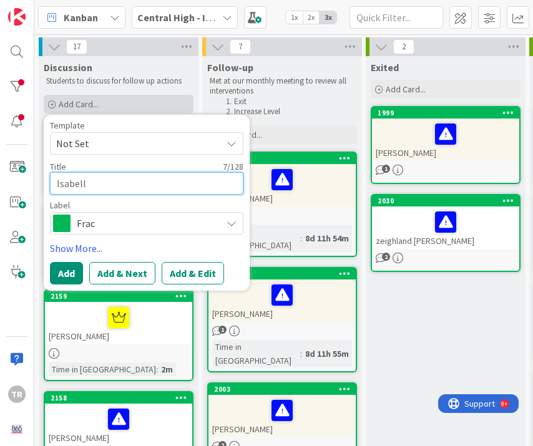
type textarea "[PERSON_NAME]"
type textarea "x"
type textarea "[PERSON_NAME]"
type textarea "x"
type textarea "[PERSON_NAME]"
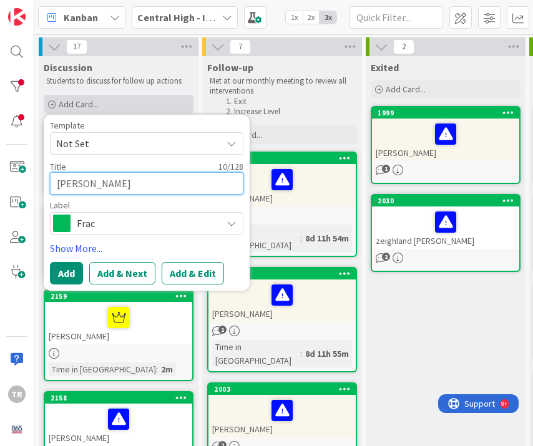
type textarea "x"
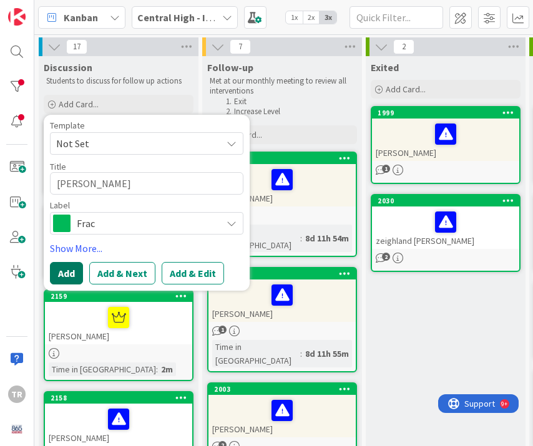
click at [69, 279] on button "Add" at bounding box center [66, 273] width 33 height 22
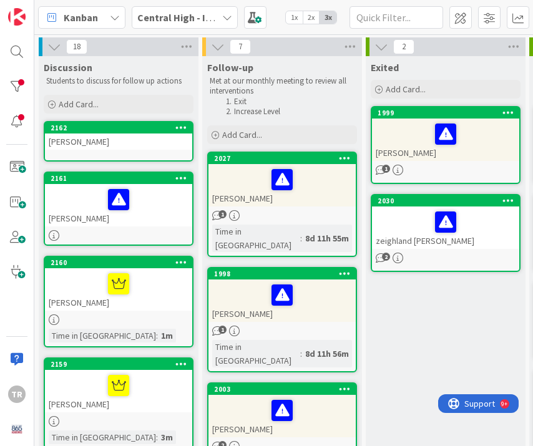
click at [111, 147] on div "[PERSON_NAME]" at bounding box center [118, 142] width 147 height 16
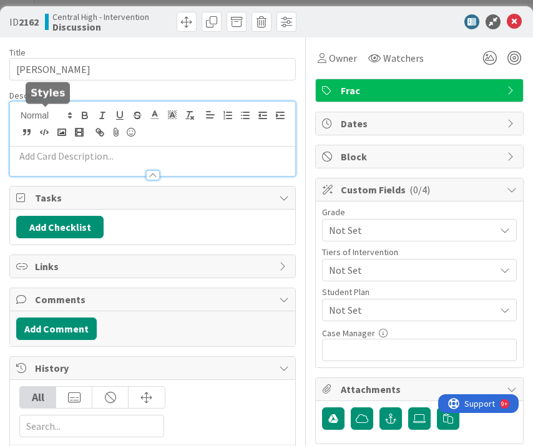
click at [71, 111] on div at bounding box center [152, 139] width 285 height 74
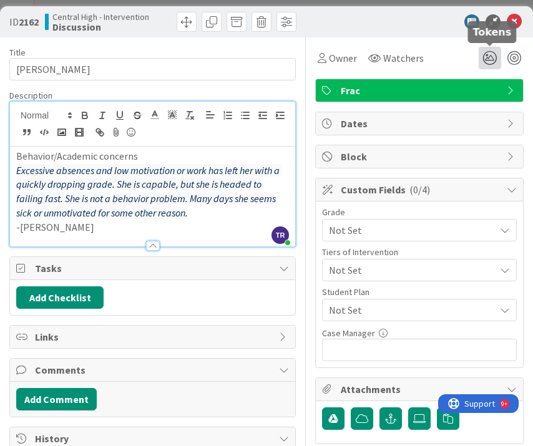
click at [485, 57] on icon at bounding box center [490, 58] width 22 height 22
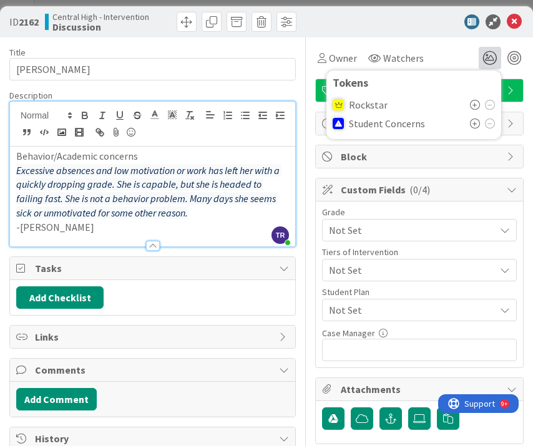
click at [475, 124] on icon at bounding box center [475, 124] width 10 height 10
click at [513, 27] on icon at bounding box center [514, 21] width 15 height 15
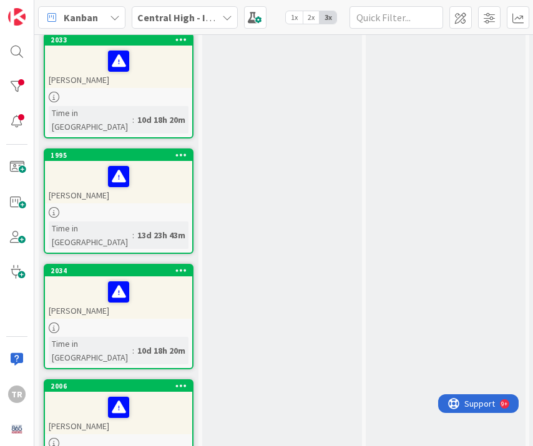
scroll to position [1478, 0]
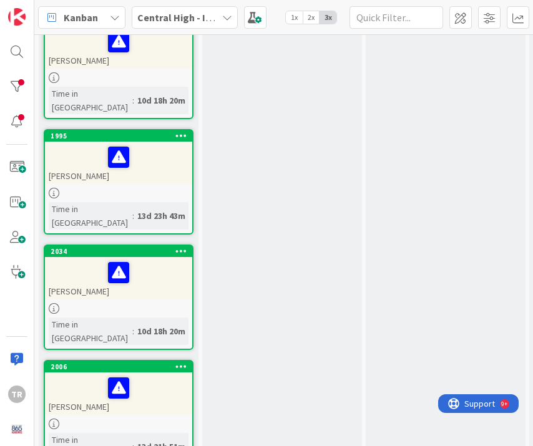
click at [178, 257] on div "[PERSON_NAME]" at bounding box center [118, 278] width 147 height 42
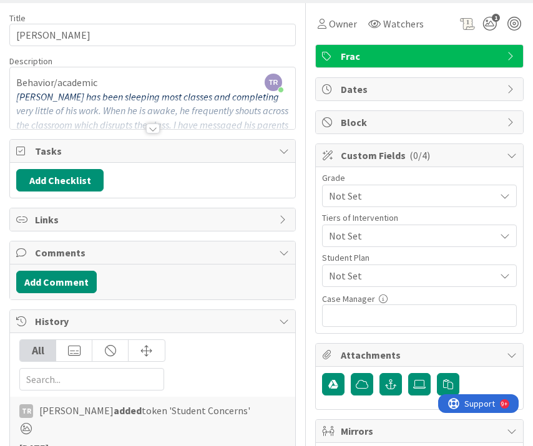
scroll to position [32, 0]
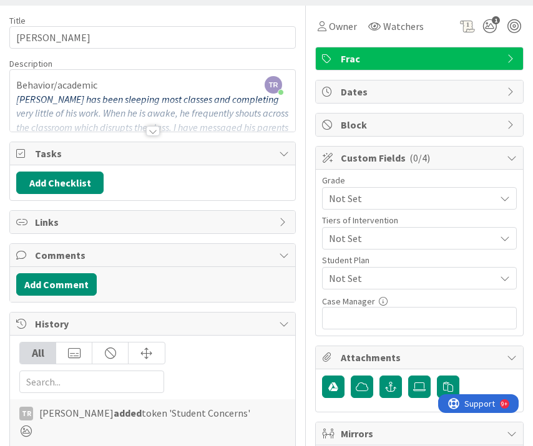
click at [156, 131] on div at bounding box center [153, 131] width 14 height 10
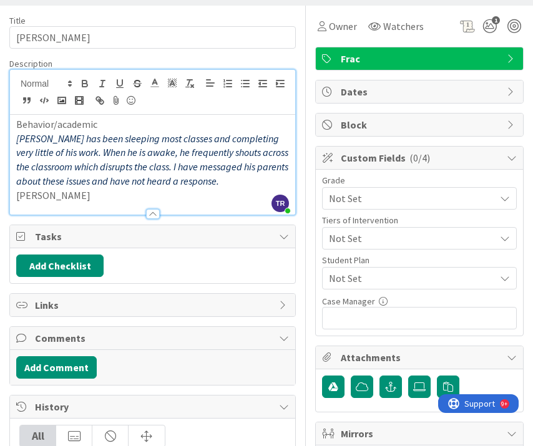
click at [107, 198] on p "[PERSON_NAME]" at bounding box center [152, 196] width 273 height 14
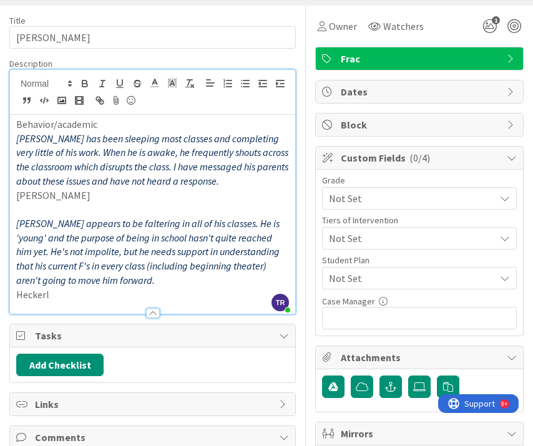
click at [15, 295] on div "Behavior/academic [PERSON_NAME] has been sleeping most classes and completing v…" at bounding box center [152, 214] width 285 height 199
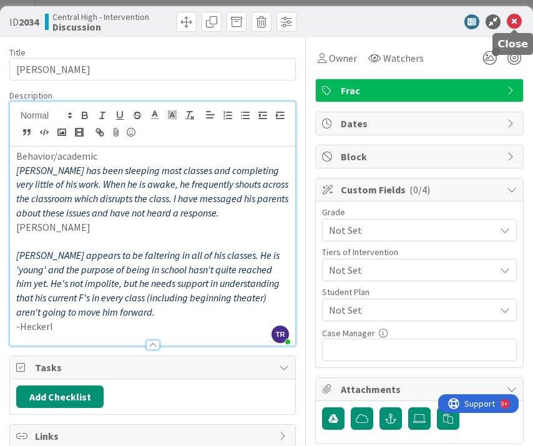
click at [516, 22] on icon at bounding box center [514, 21] width 15 height 15
